Goal: Task Accomplishment & Management: Complete application form

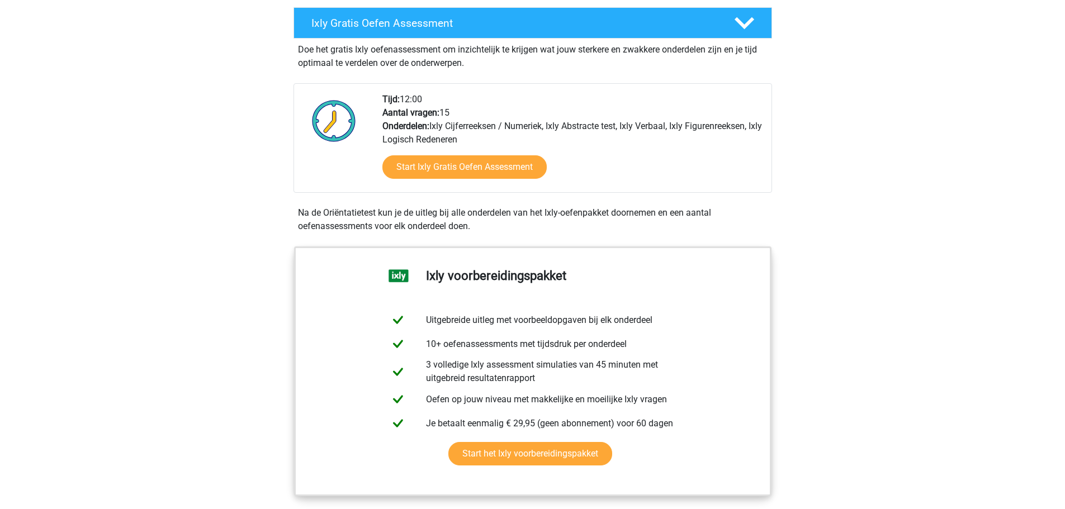
scroll to position [224, 0]
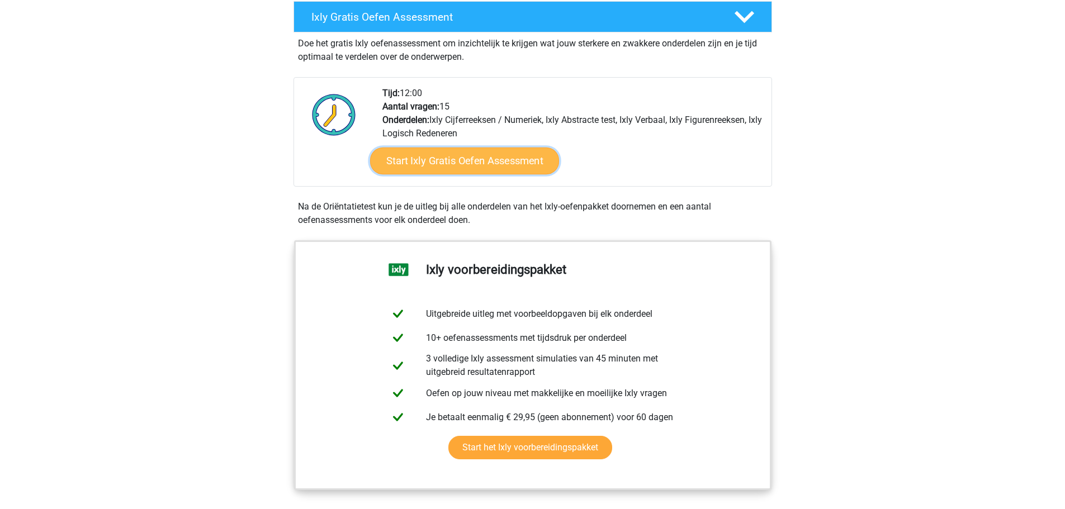
click at [436, 162] on link "Start Ixly Gratis Oefen Assessment" at bounding box center [464, 161] width 189 height 27
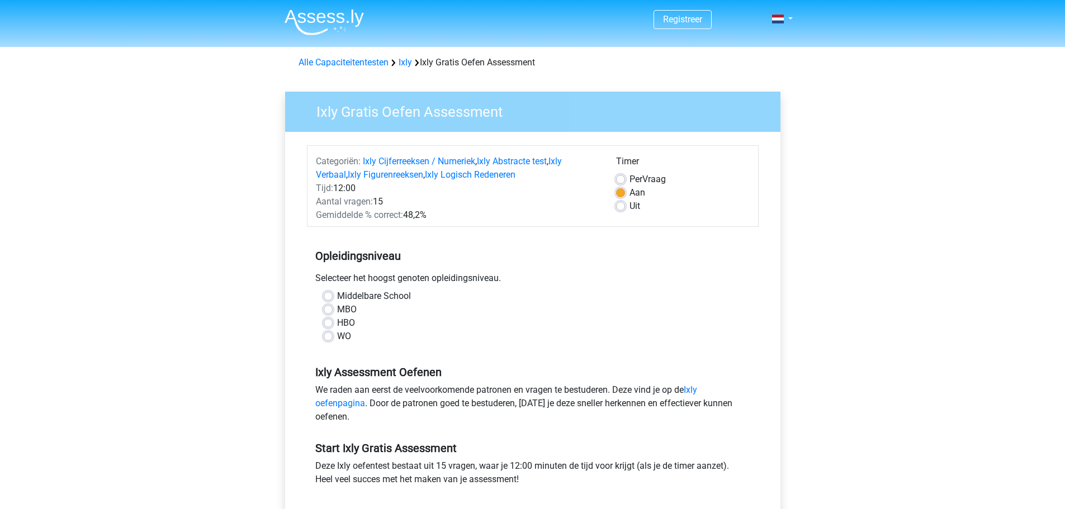
click at [333, 336] on div "WO" at bounding box center [533, 336] width 418 height 13
click at [337, 338] on label "WO" at bounding box center [344, 336] width 14 height 13
click at [328, 338] on input "WO" at bounding box center [328, 335] width 9 height 11
radio input "true"
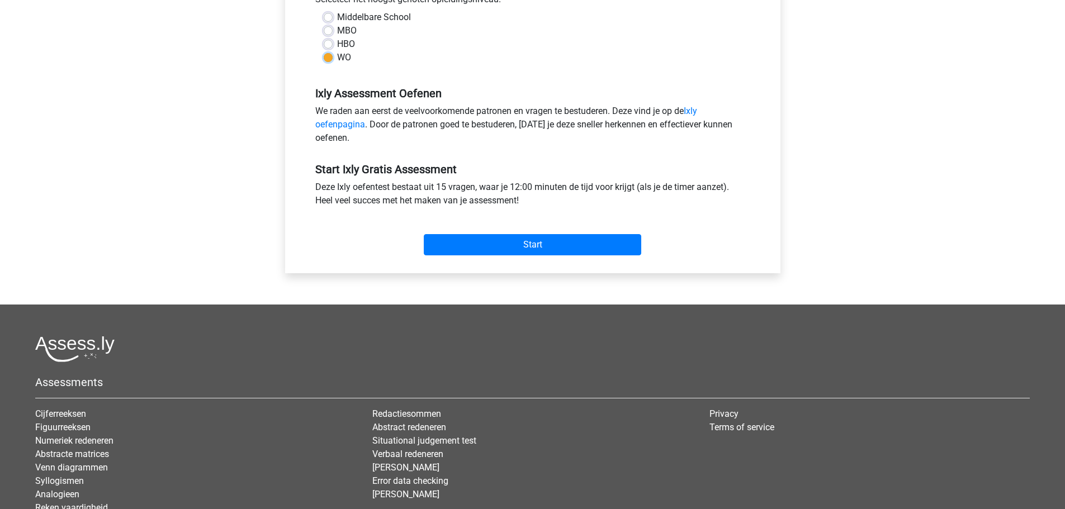
scroll to position [280, 0]
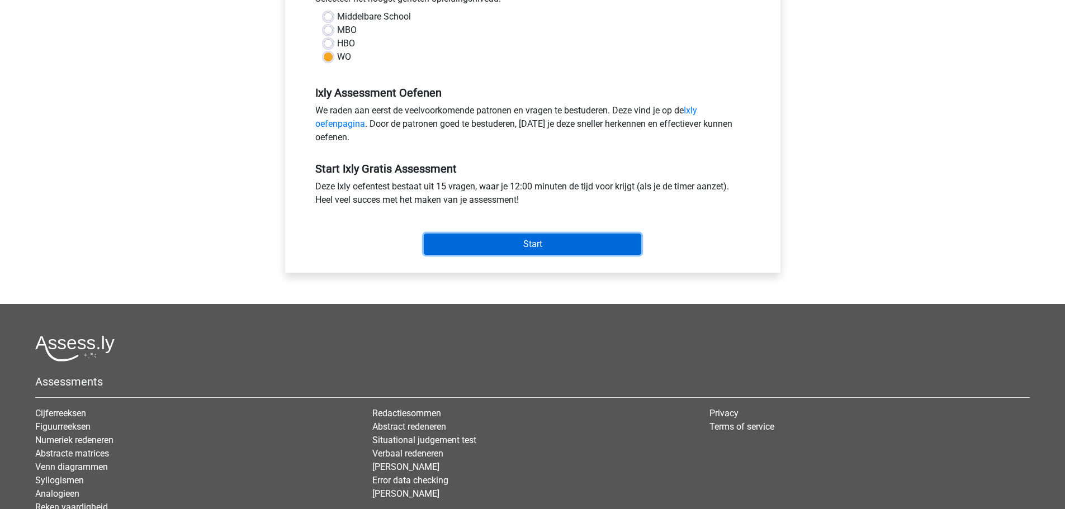
click at [529, 244] on input "Start" at bounding box center [533, 244] width 218 height 21
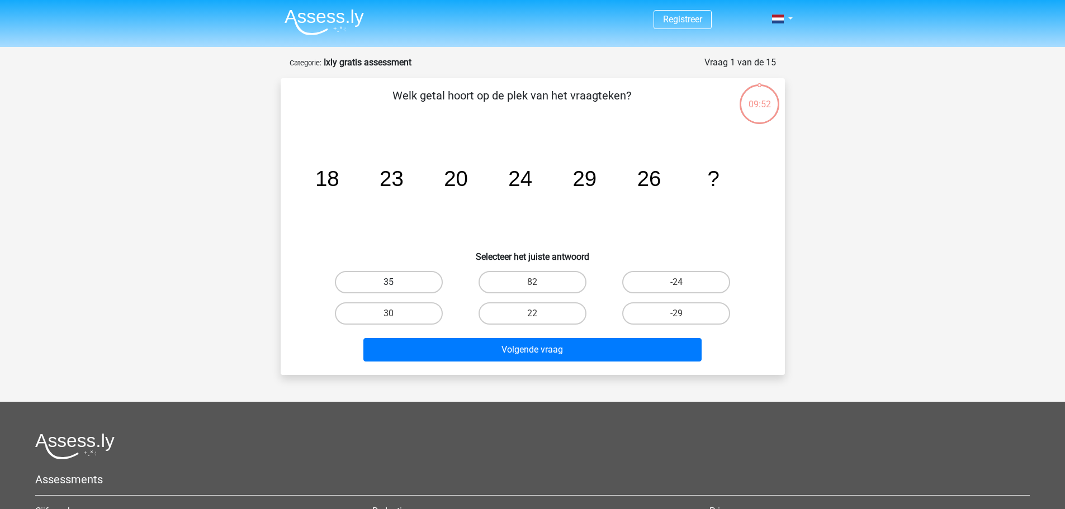
click at [410, 290] on label "35" at bounding box center [389, 282] width 108 height 22
click at [396, 290] on input "35" at bounding box center [392, 285] width 7 height 7
radio input "true"
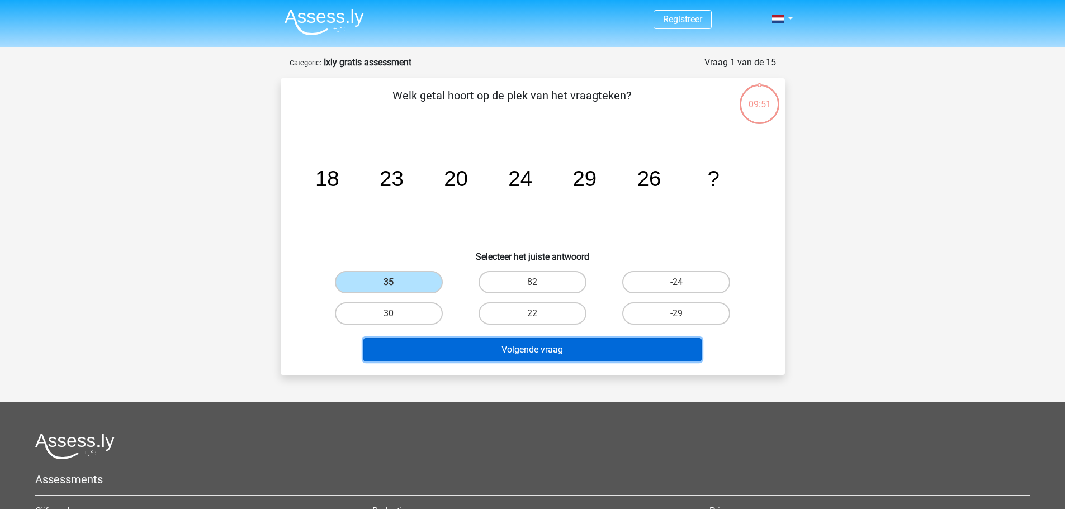
click at [518, 351] on button "Volgende vraag" at bounding box center [532, 349] width 338 height 23
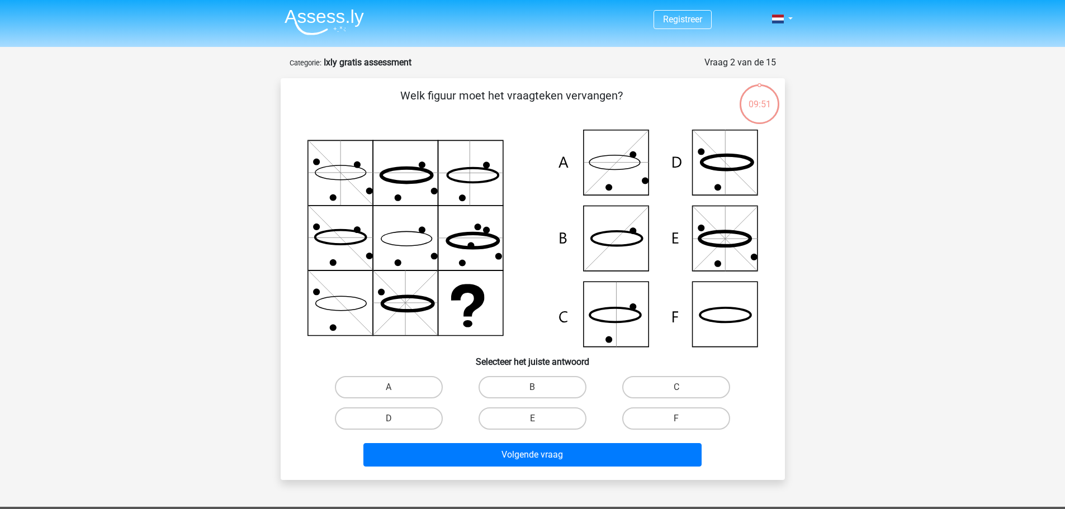
scroll to position [56, 0]
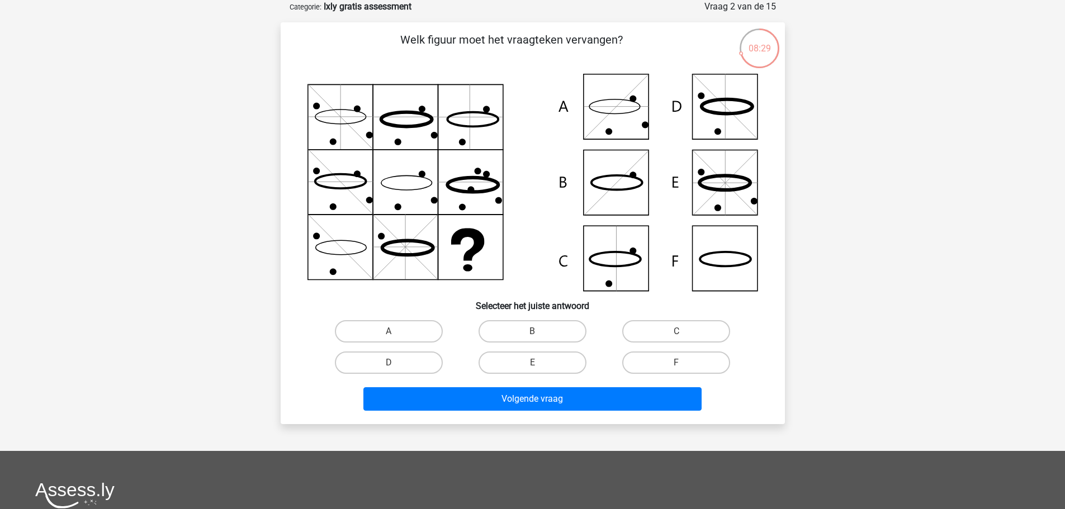
click at [719, 265] on icon at bounding box center [533, 183] width 451 height 218
click at [725, 257] on icon at bounding box center [533, 183] width 451 height 218
click at [481, 261] on icon at bounding box center [533, 183] width 451 height 218
click at [670, 366] on label "F" at bounding box center [676, 363] width 108 height 22
click at [677, 366] on input "F" at bounding box center [680, 366] width 7 height 7
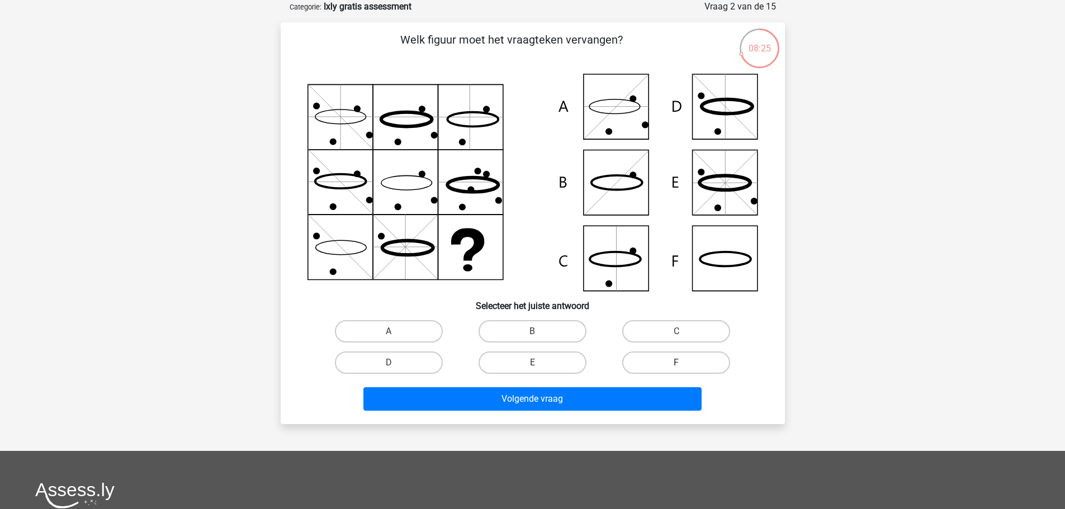
radio input "true"
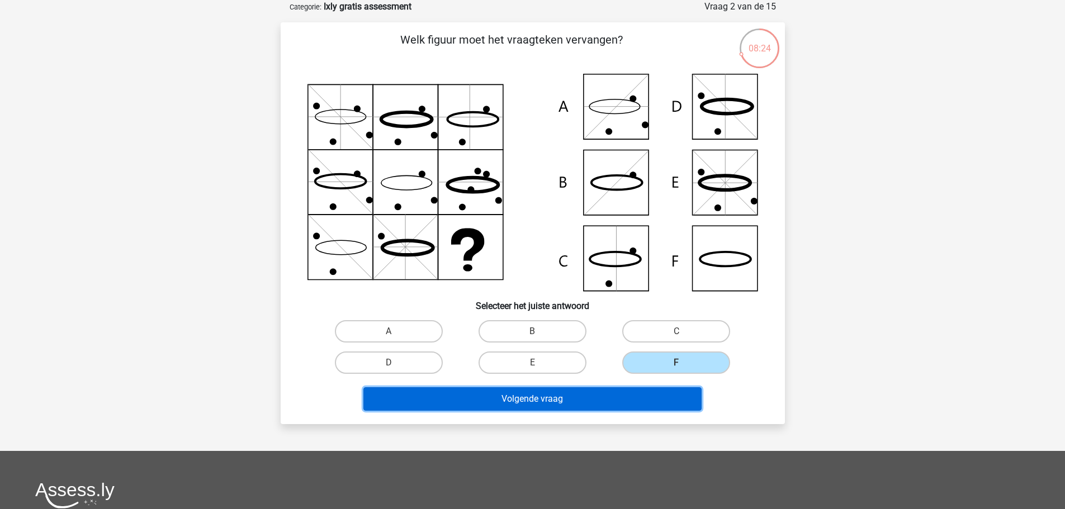
click at [572, 396] on button "Volgende vraag" at bounding box center [532, 399] width 338 height 23
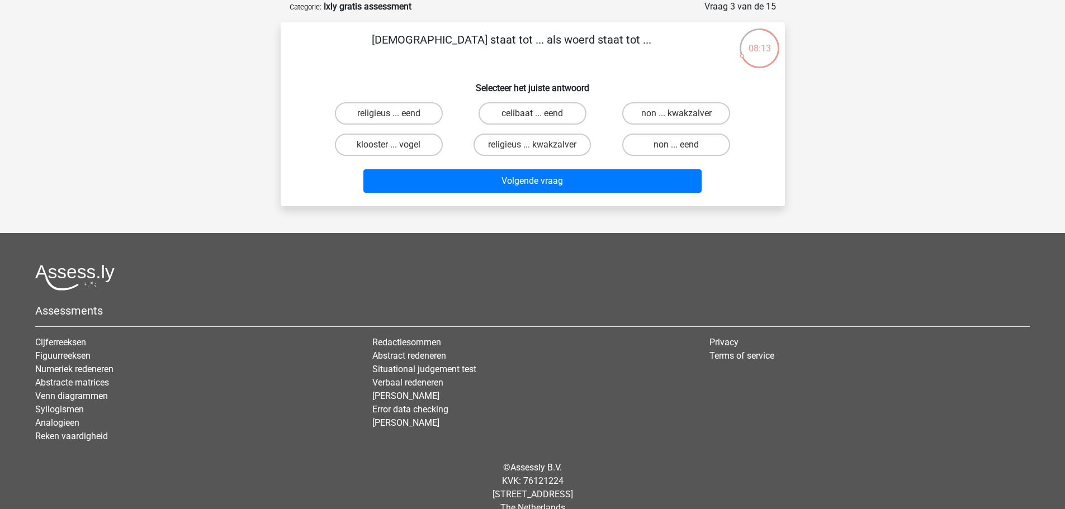
click at [393, 148] on input "klooster ... vogel" at bounding box center [392, 148] width 7 height 7
radio input "true"
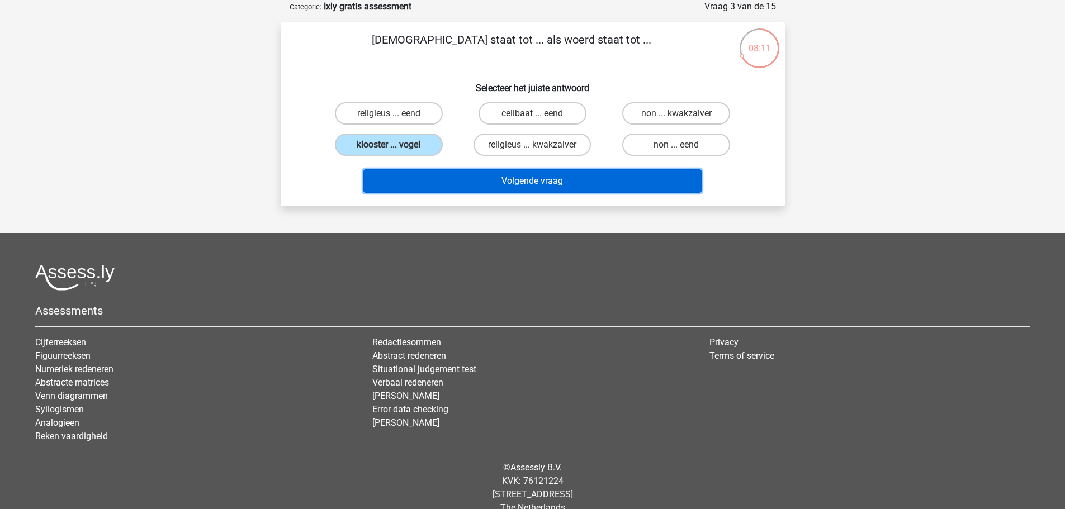
click at [528, 185] on button "Volgende vraag" at bounding box center [532, 180] width 338 height 23
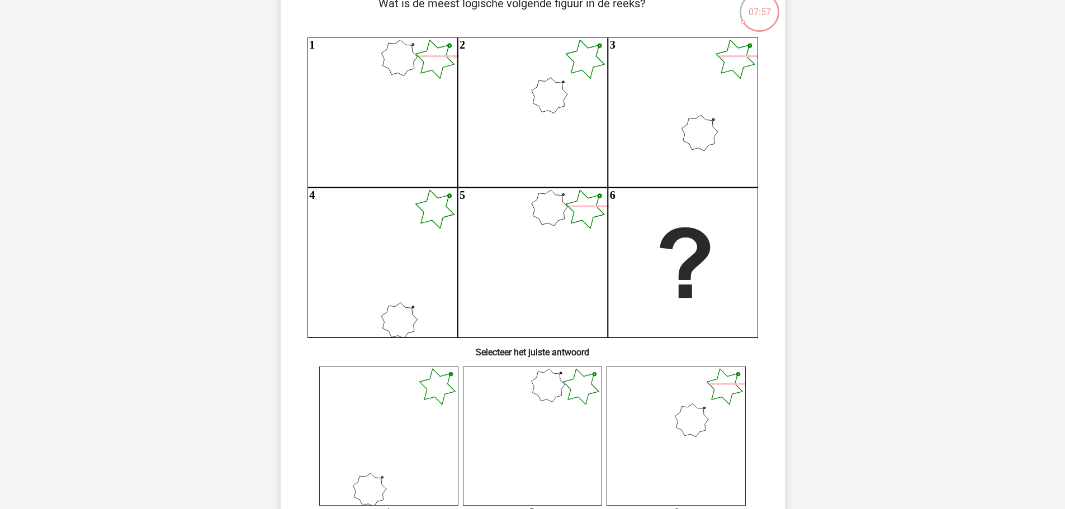
scroll to position [112, 0]
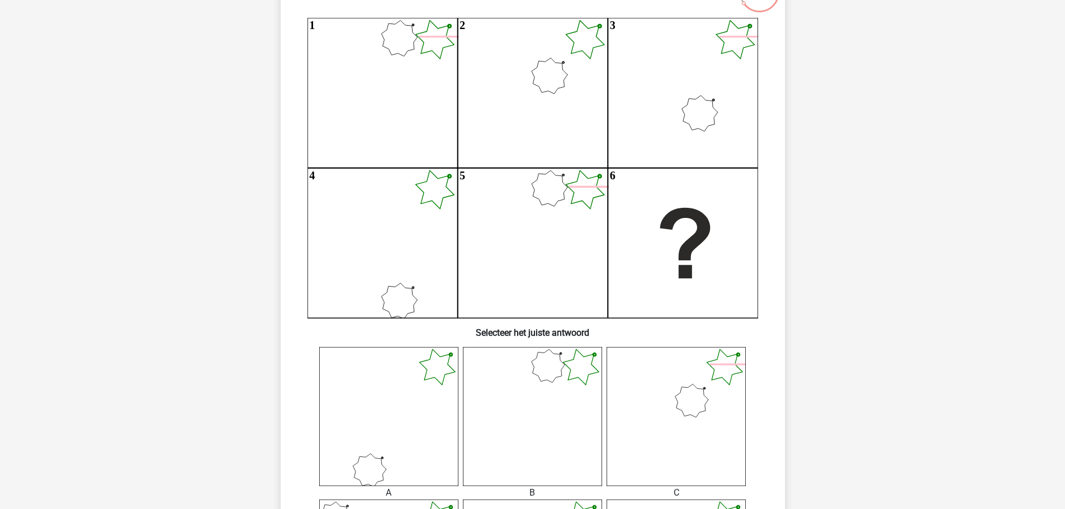
click at [687, 412] on icon at bounding box center [676, 416] width 139 height 139
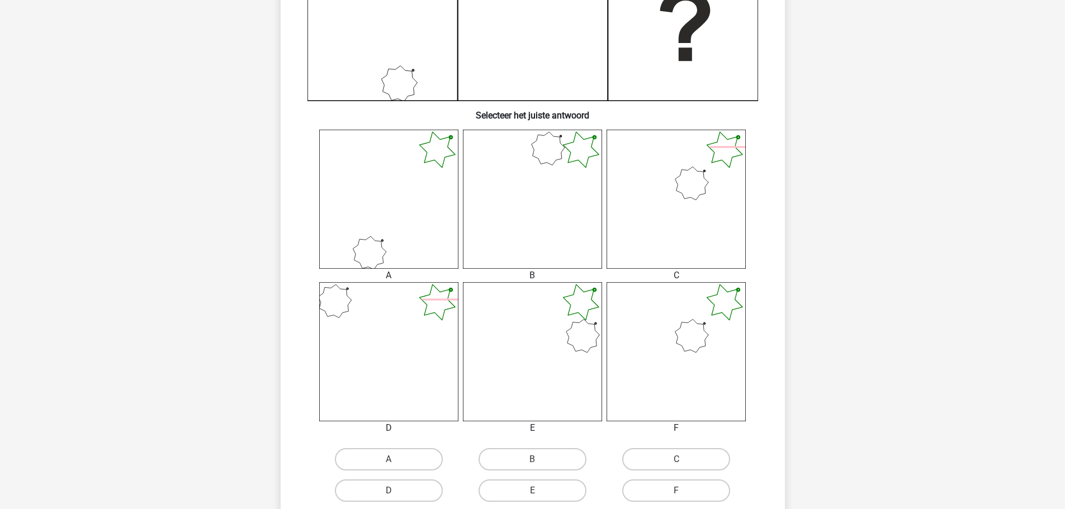
scroll to position [391, 0]
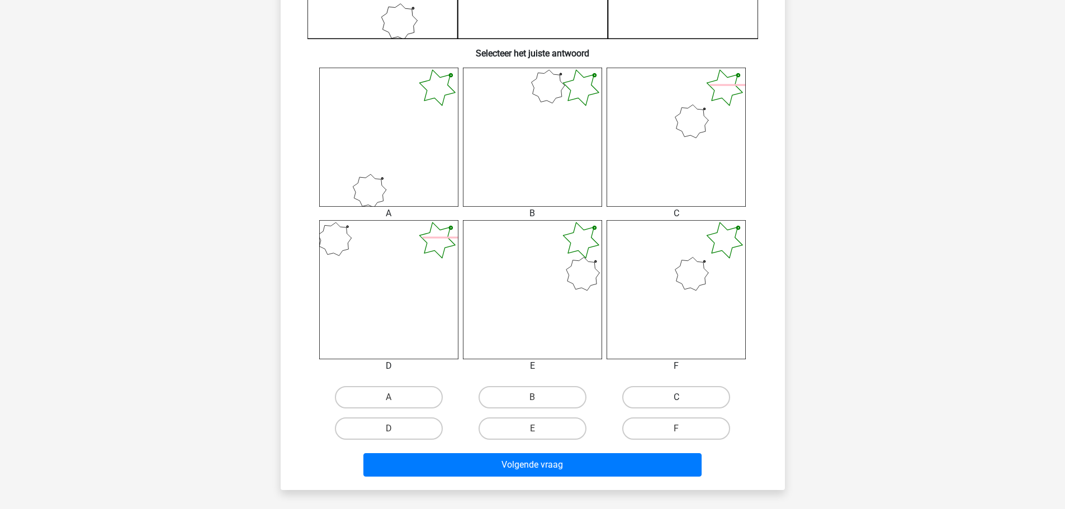
click at [638, 402] on label "C" at bounding box center [676, 397] width 108 height 22
click at [677, 402] on input "C" at bounding box center [680, 401] width 7 height 7
radio input "true"
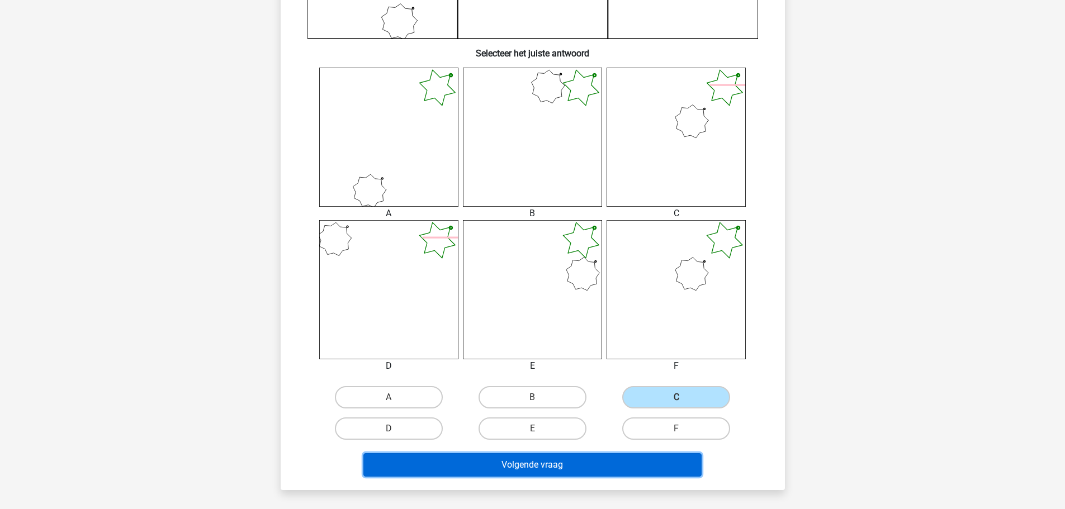
click at [519, 466] on button "Volgende vraag" at bounding box center [532, 465] width 338 height 23
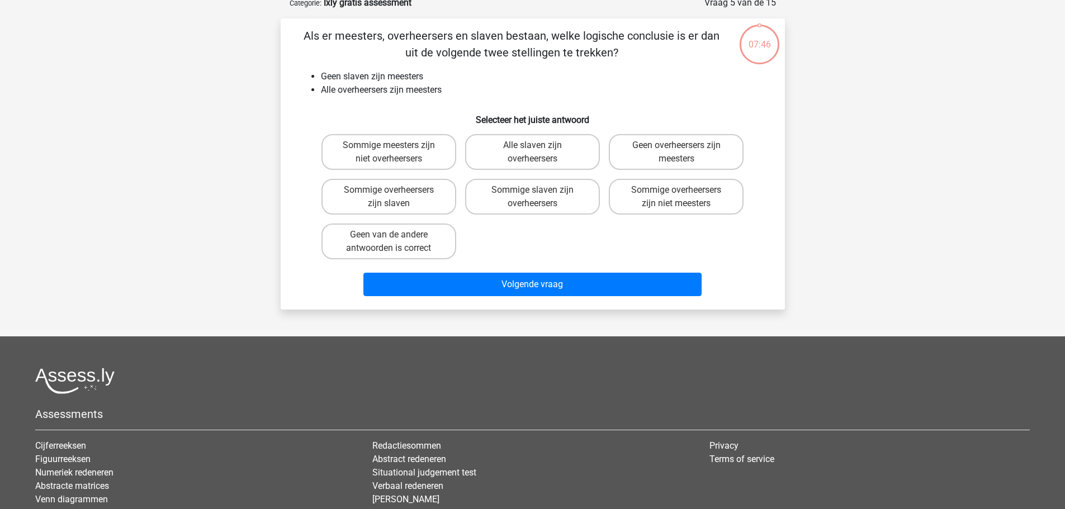
scroll to position [56, 0]
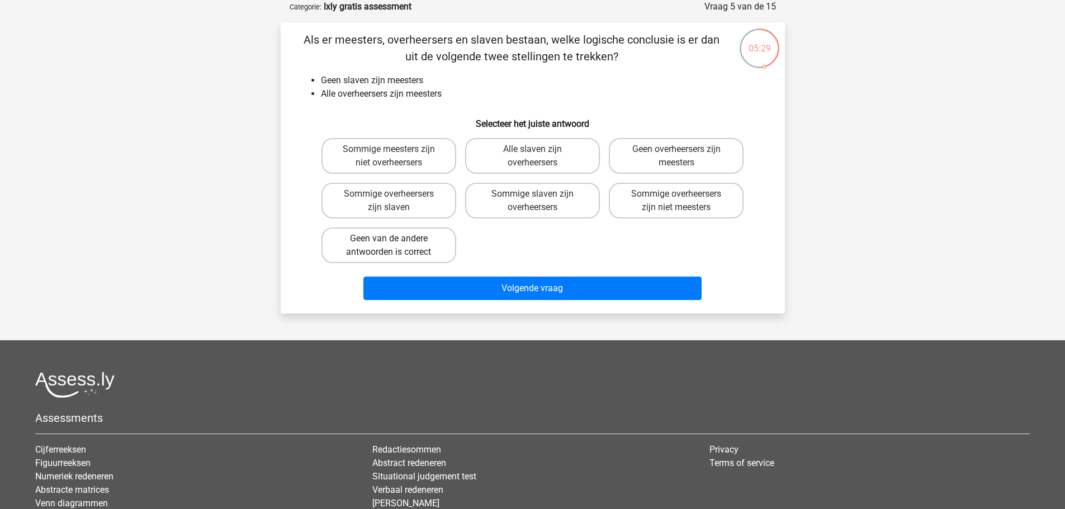
click at [388, 247] on label "Geen van de andere antwoorden is correct" at bounding box center [389, 246] width 135 height 36
click at [389, 246] on input "Geen van de andere antwoorden is correct" at bounding box center [392, 242] width 7 height 7
radio input "true"
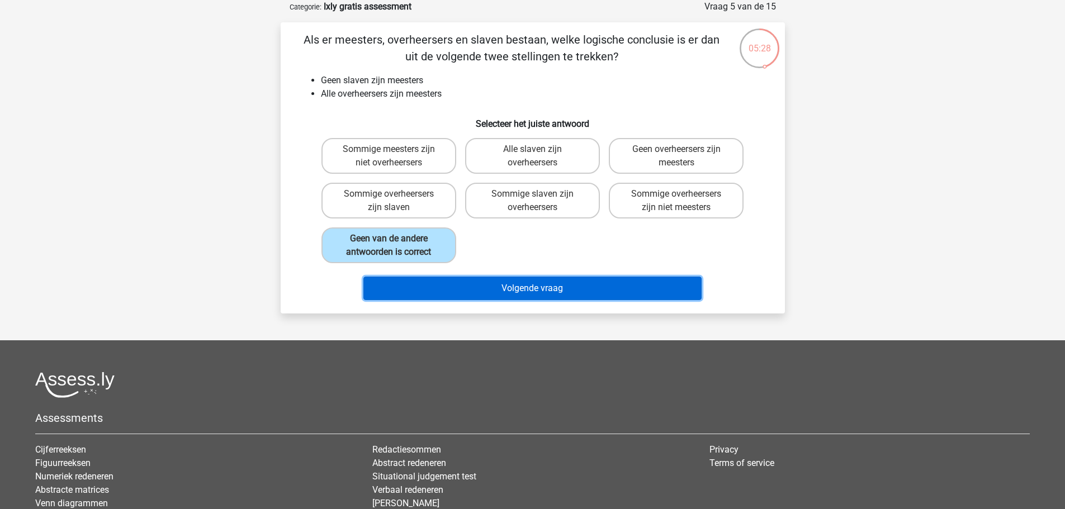
click at [526, 291] on button "Volgende vraag" at bounding box center [532, 288] width 338 height 23
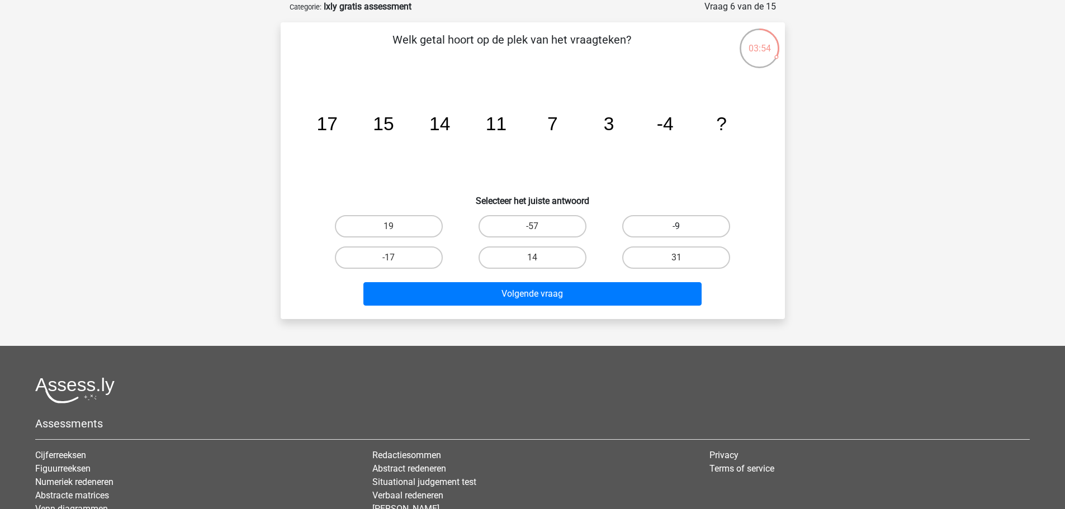
click at [685, 228] on label "-9" at bounding box center [676, 226] width 108 height 22
click at [684, 228] on input "-9" at bounding box center [680, 229] width 7 height 7
radio input "true"
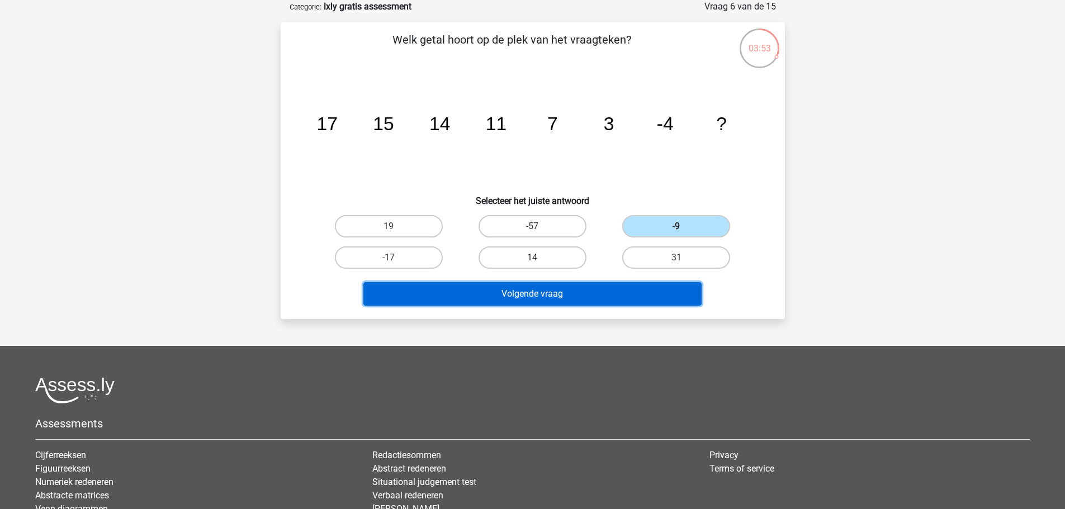
click at [545, 295] on button "Volgende vraag" at bounding box center [532, 293] width 338 height 23
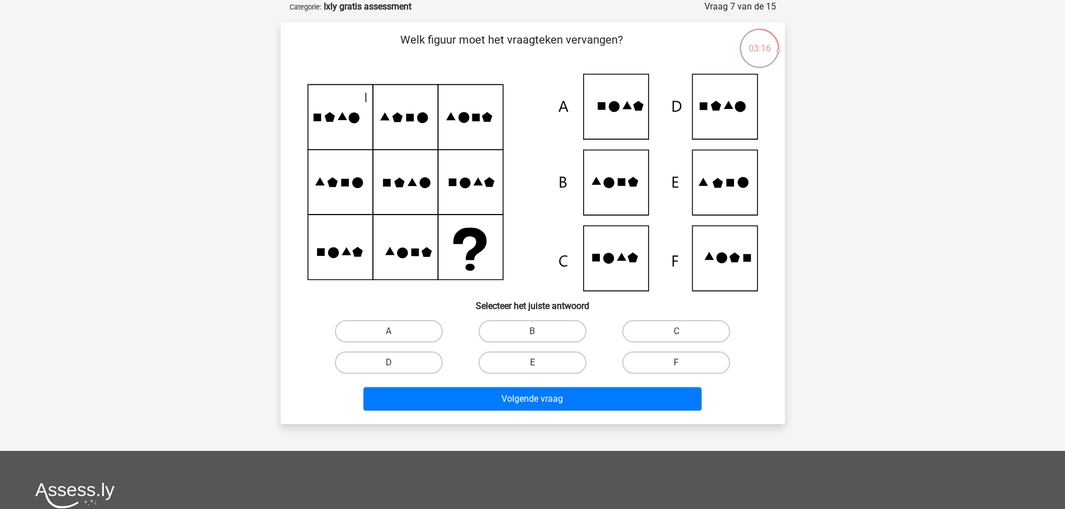
click at [536, 367] on input "E" at bounding box center [535, 366] width 7 height 7
radio input "true"
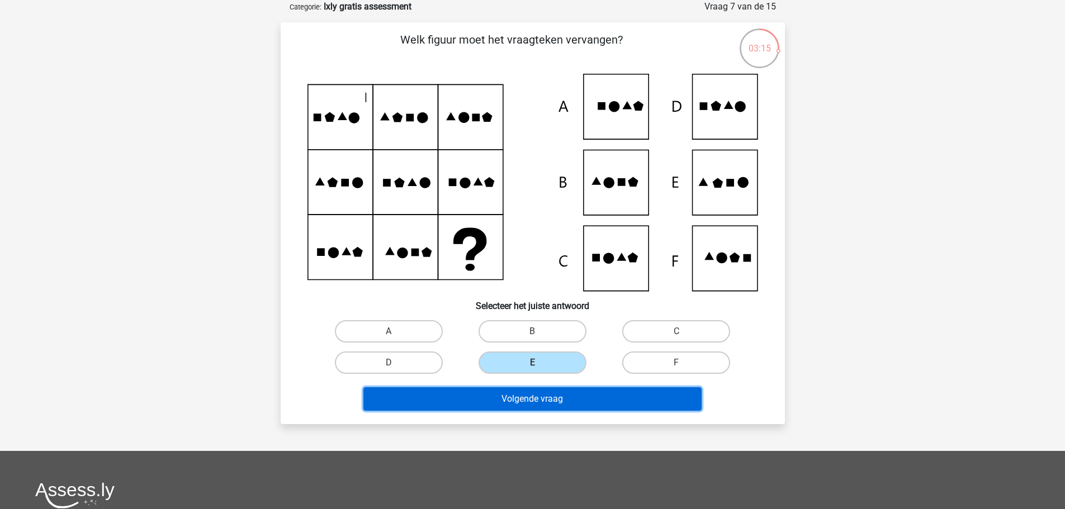
click at [537, 402] on button "Volgende vraag" at bounding box center [532, 399] width 338 height 23
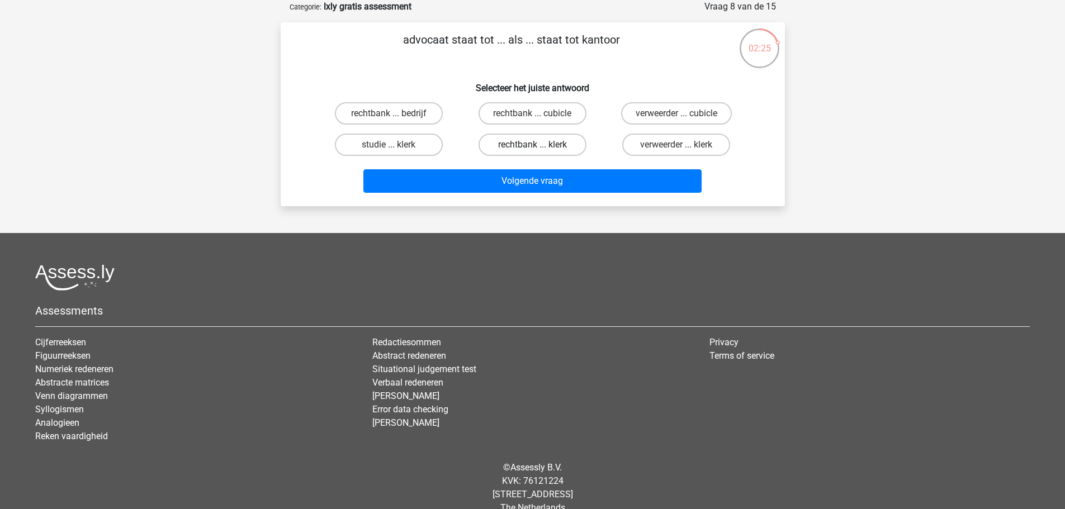
click at [516, 149] on label "rechtbank ... klerk" at bounding box center [533, 145] width 108 height 22
click at [532, 149] on input "rechtbank ... klerk" at bounding box center [535, 148] width 7 height 7
radio input "true"
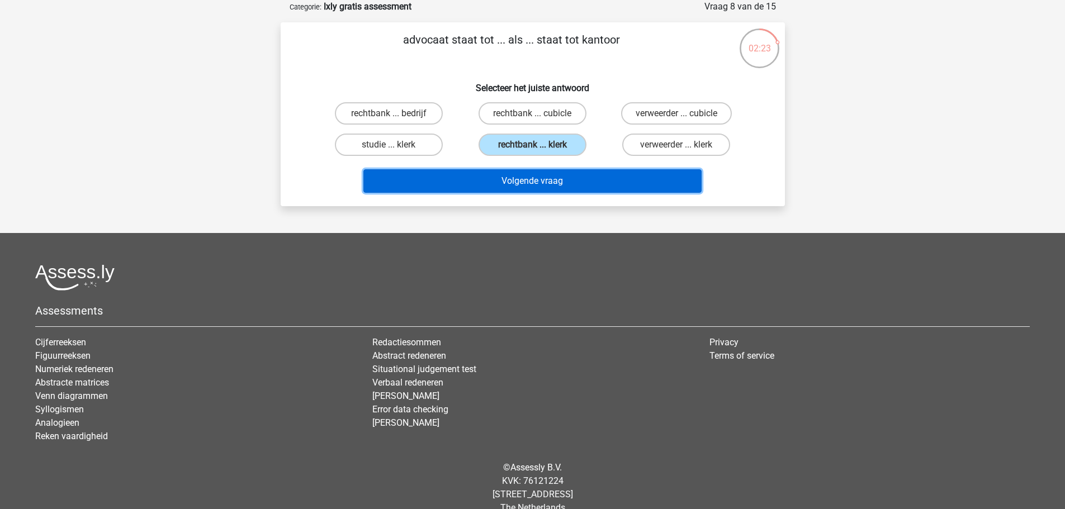
click at [518, 181] on button "Volgende vraag" at bounding box center [532, 180] width 338 height 23
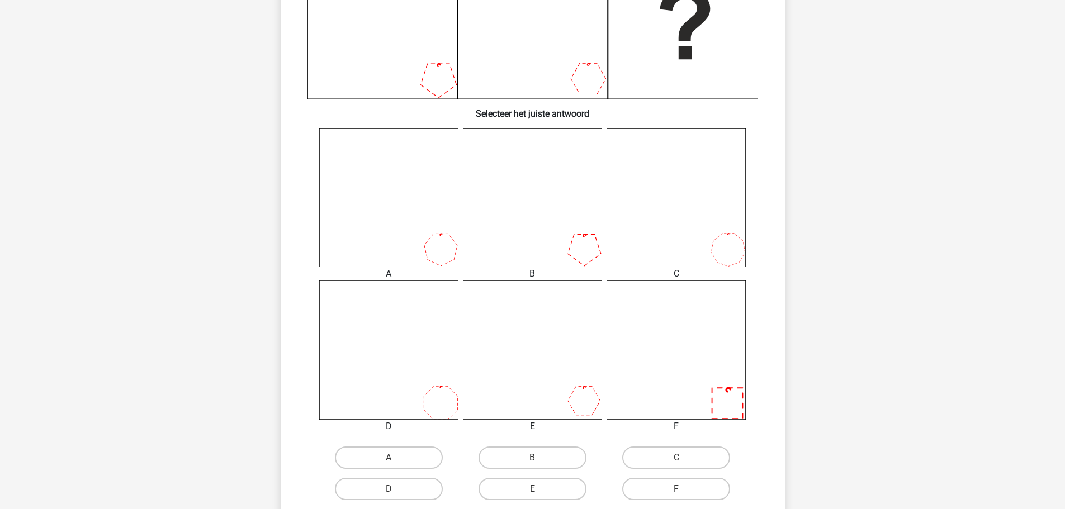
scroll to position [336, 0]
click at [393, 456] on input "A" at bounding box center [392, 457] width 7 height 7
radio input "true"
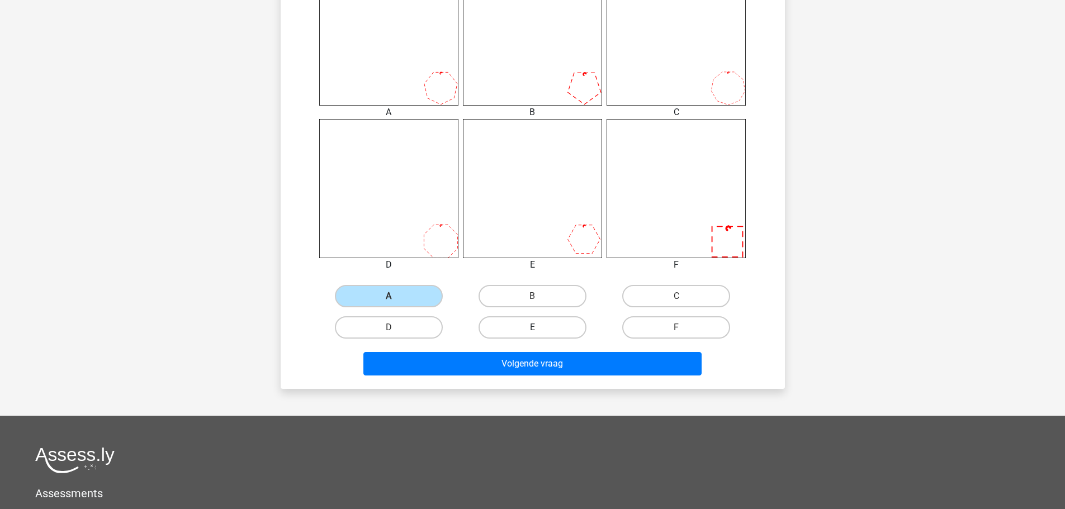
scroll to position [503, 0]
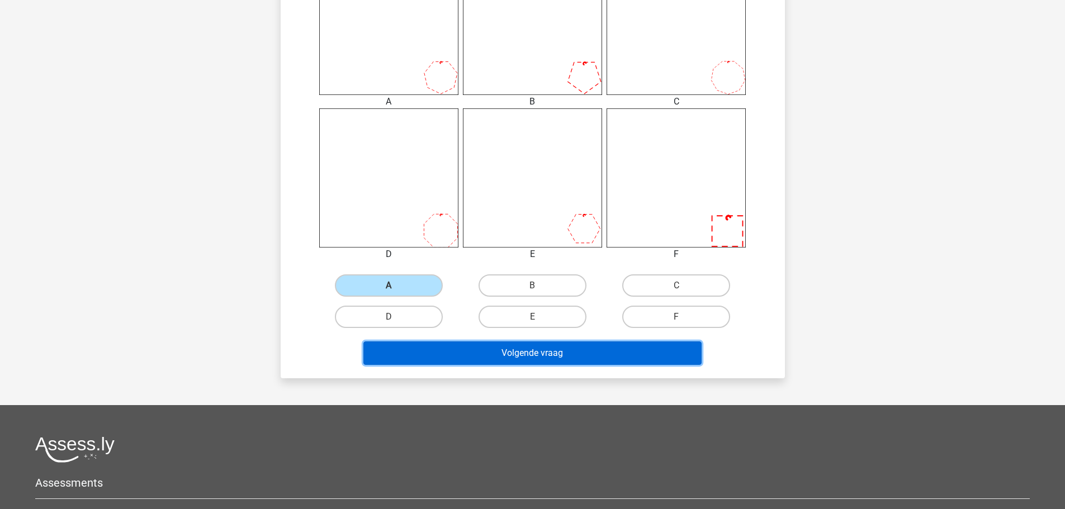
click at [532, 356] on button "Volgende vraag" at bounding box center [532, 353] width 338 height 23
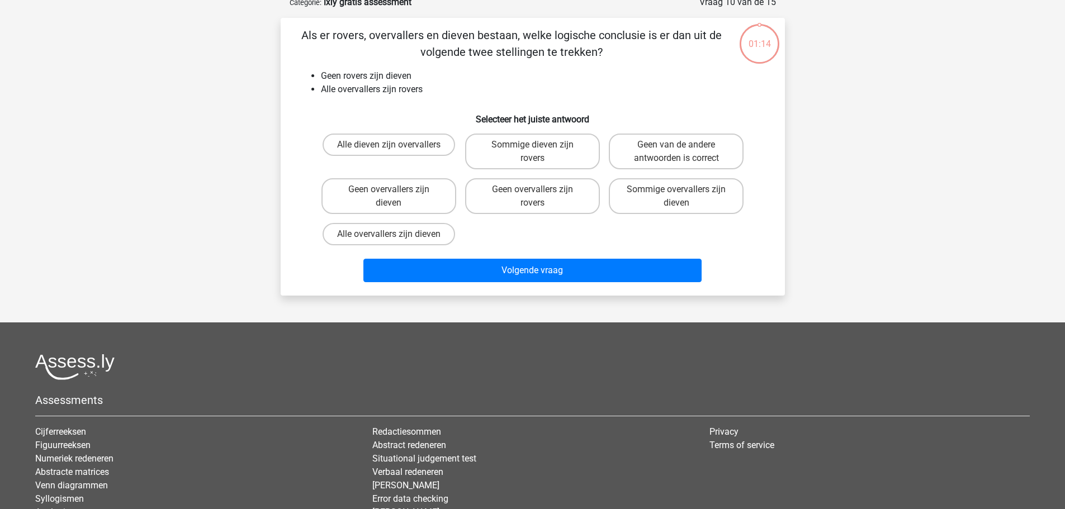
scroll to position [56, 0]
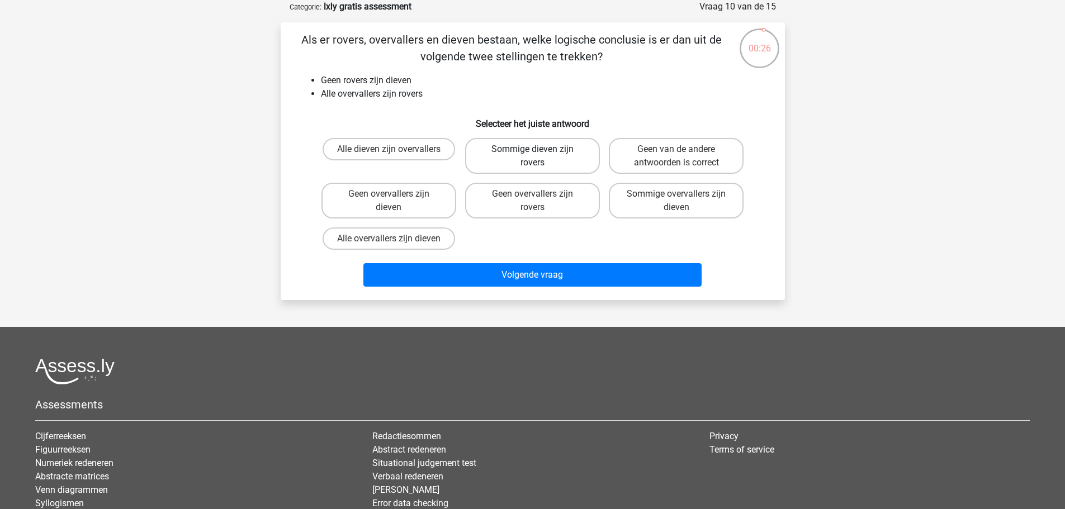
click at [556, 163] on label "Sommige dieven zijn rovers" at bounding box center [532, 156] width 135 height 36
click at [540, 157] on input "Sommige dieven zijn rovers" at bounding box center [535, 152] width 7 height 7
radio input "true"
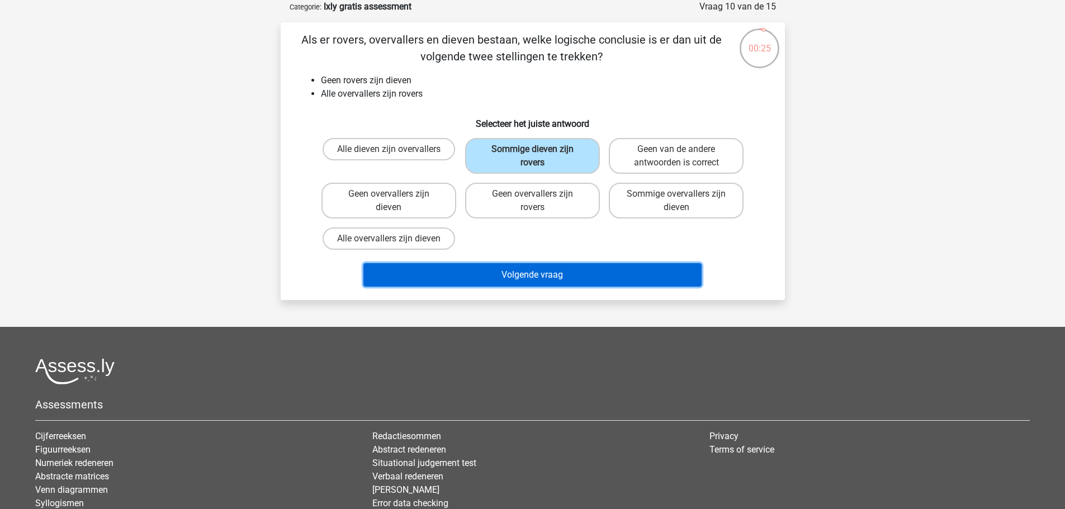
click at [546, 280] on button "Volgende vraag" at bounding box center [532, 274] width 338 height 23
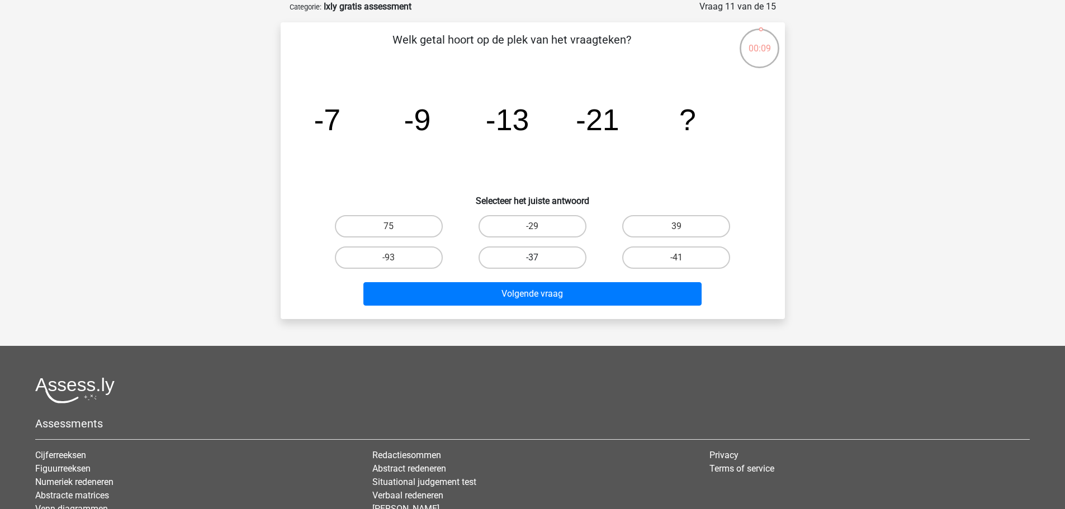
click at [530, 264] on label "-37" at bounding box center [533, 258] width 108 height 22
click at [532, 264] on input "-37" at bounding box center [535, 261] width 7 height 7
radio input "true"
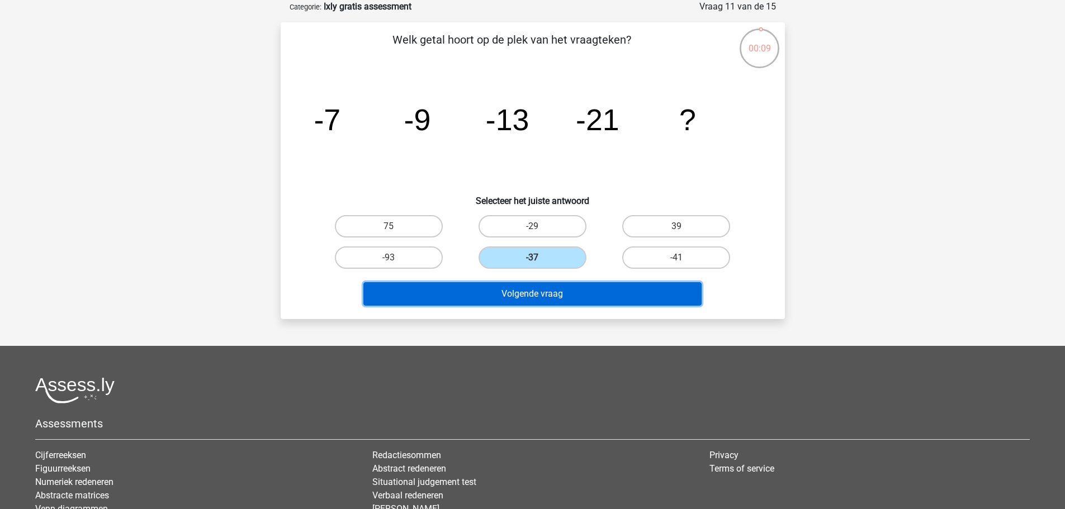
click at [529, 300] on button "Volgende vraag" at bounding box center [532, 293] width 338 height 23
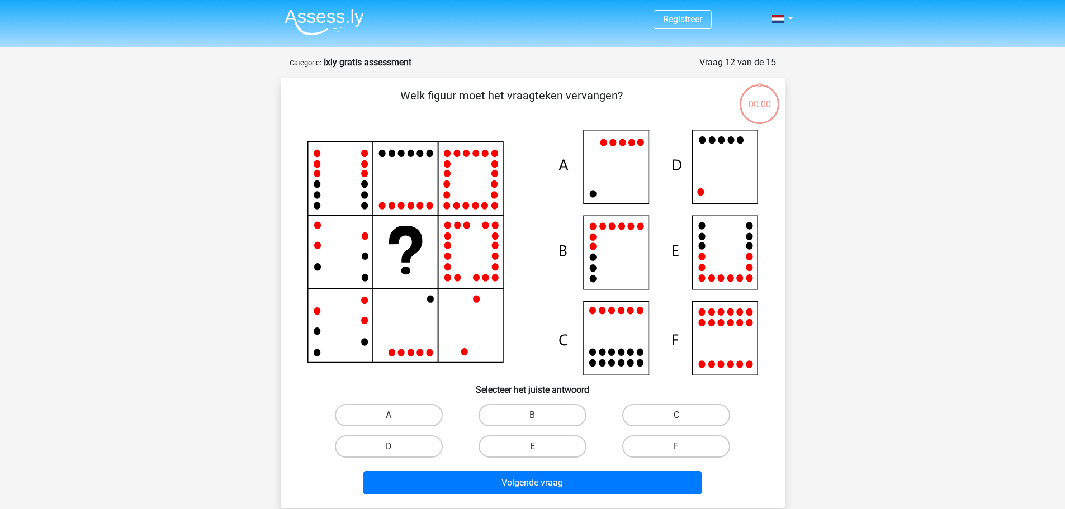
scroll to position [56, 0]
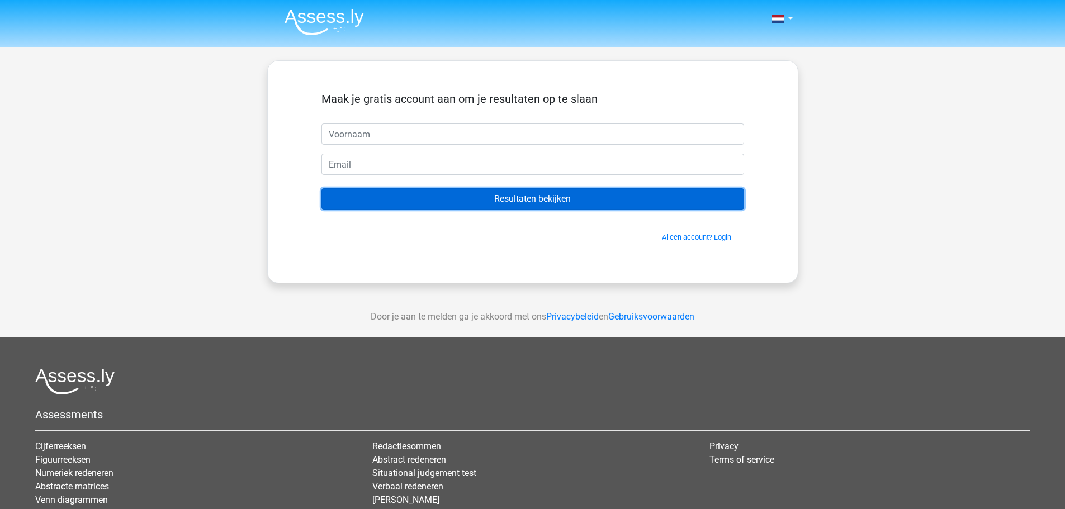
click at [537, 205] on input "Resultaten bekijken" at bounding box center [533, 198] width 423 height 21
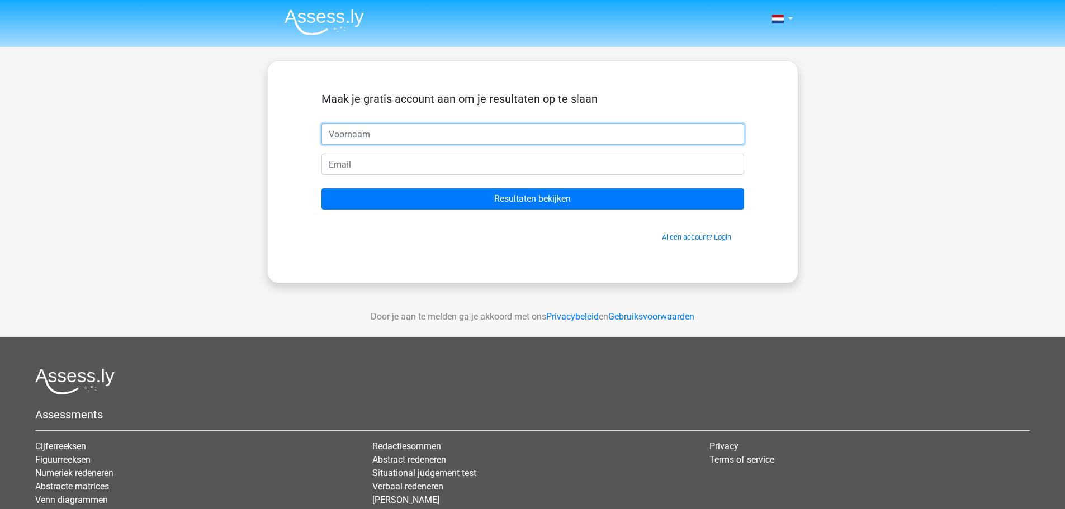
click at [394, 139] on input "text" at bounding box center [533, 134] width 423 height 21
type input "Angela"
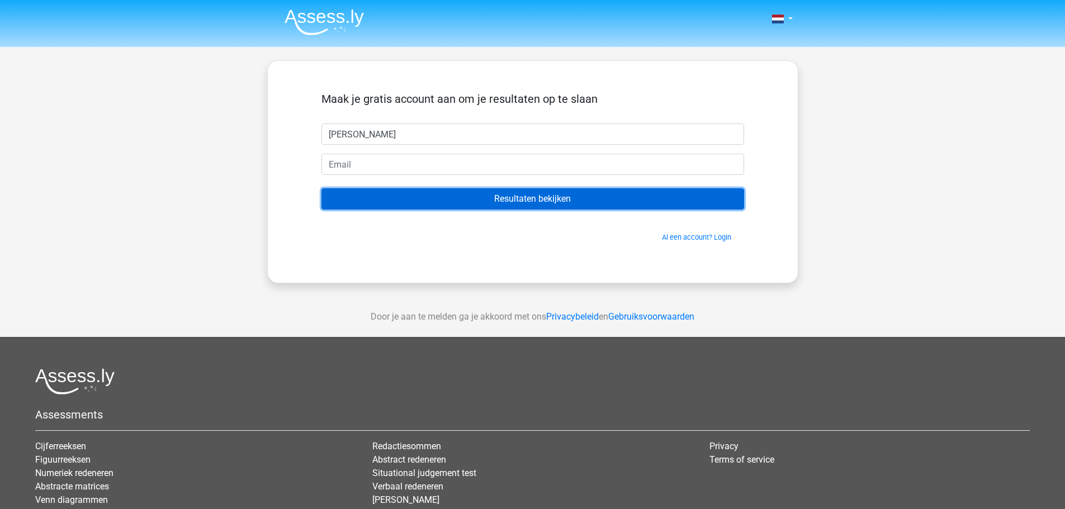
click at [530, 195] on input "Resultaten bekijken" at bounding box center [533, 198] width 423 height 21
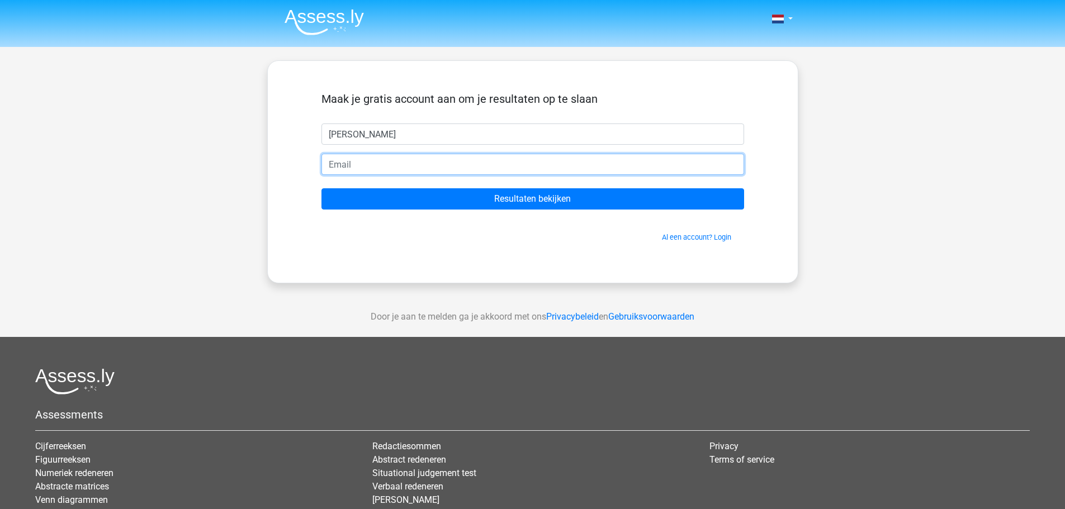
click at [377, 162] on input "email" at bounding box center [533, 164] width 423 height 21
type input "angelamagenta@ziggo.nl"
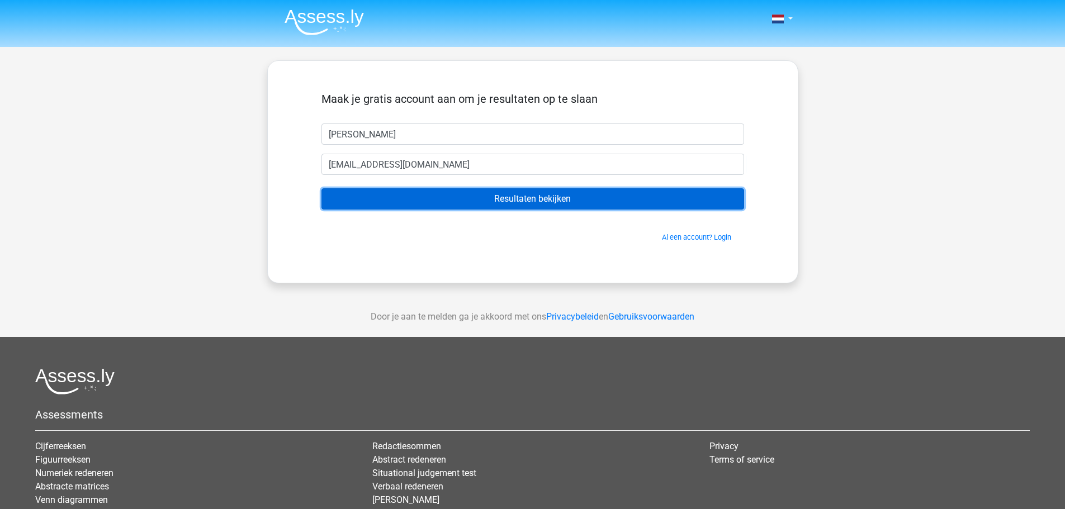
click at [509, 196] on input "Resultaten bekijken" at bounding box center [533, 198] width 423 height 21
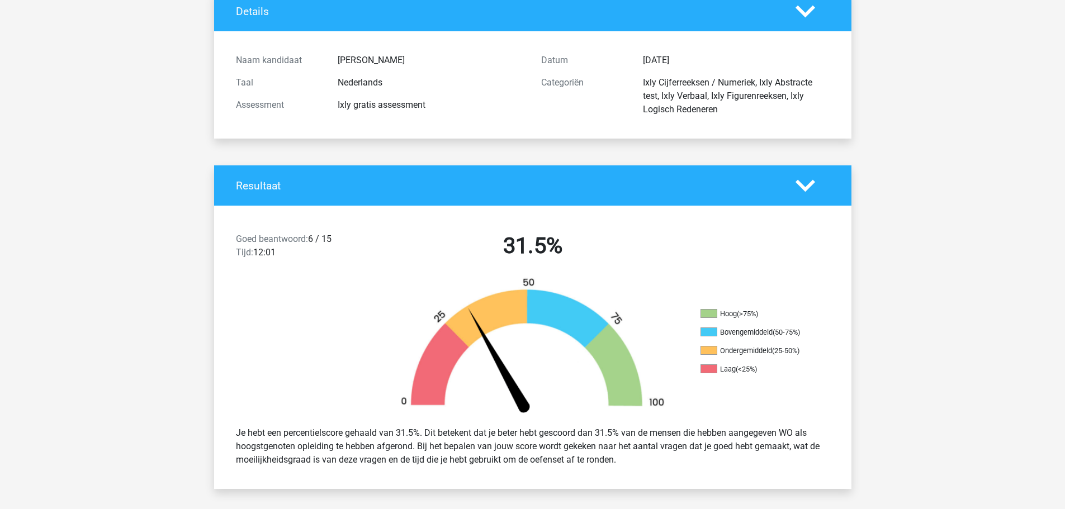
scroll to position [112, 0]
